Goal: Register for event/course

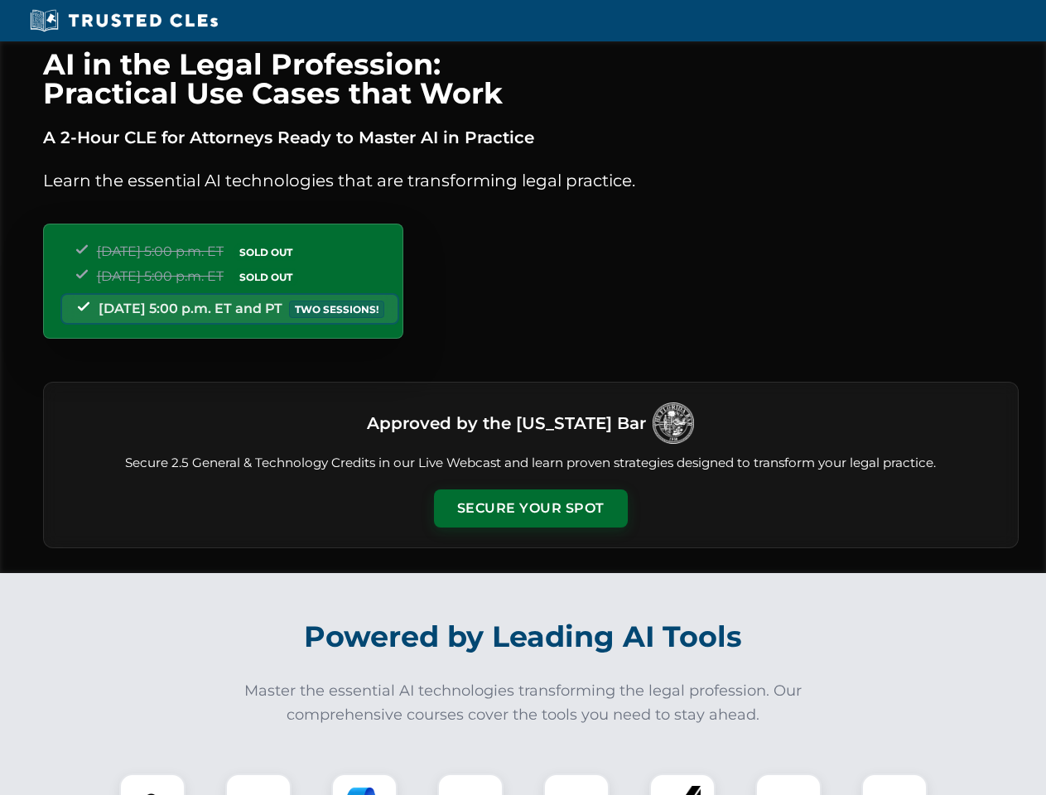
click at [530, 508] on button "Secure Your Spot" at bounding box center [531, 508] width 194 height 38
click at [152, 784] on img at bounding box center [152, 807] width 48 height 48
